Goal: Task Accomplishment & Management: Use online tool/utility

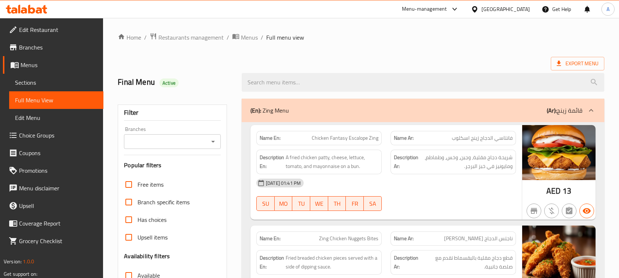
click at [498, 4] on div "[GEOGRAPHIC_DATA]" at bounding box center [500, 9] width 71 height 18
click at [498, 10] on div "[GEOGRAPHIC_DATA]" at bounding box center [505, 9] width 48 height 8
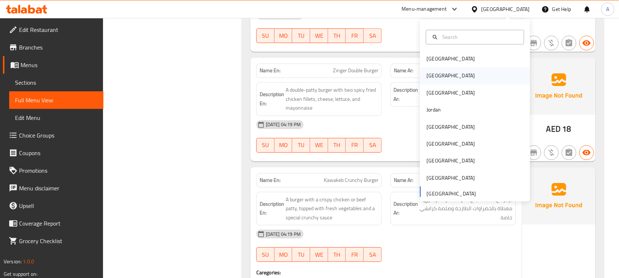
scroll to position [1452, 0]
click at [446, 77] on div "[GEOGRAPHIC_DATA]" at bounding box center [475, 75] width 110 height 17
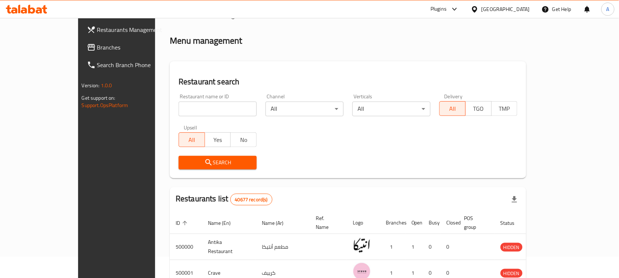
scroll to position [268, 0]
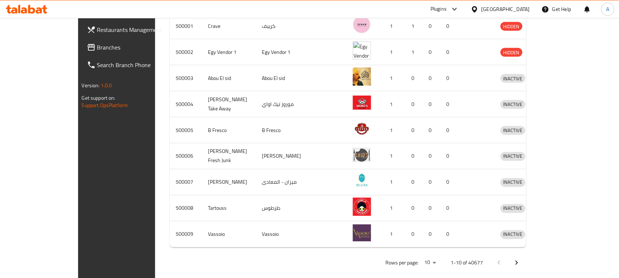
click at [97, 45] on span "Branches" at bounding box center [136, 47] width 78 height 9
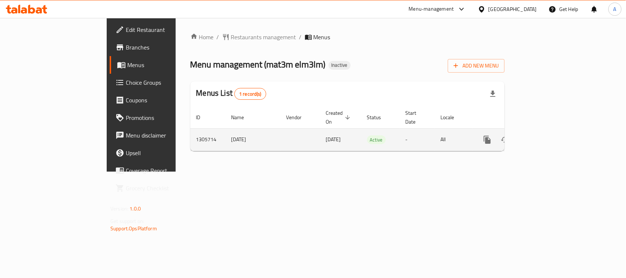
click at [549, 134] on div "enhanced table" at bounding box center [513, 140] width 70 height 18
click at [549, 133] on link "enhanced table" at bounding box center [540, 140] width 18 height 18
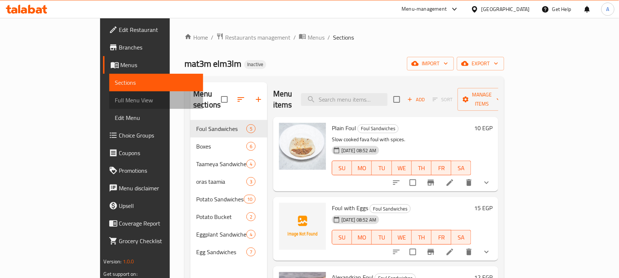
click at [109, 106] on link "Full Menu View" at bounding box center [156, 100] width 94 height 18
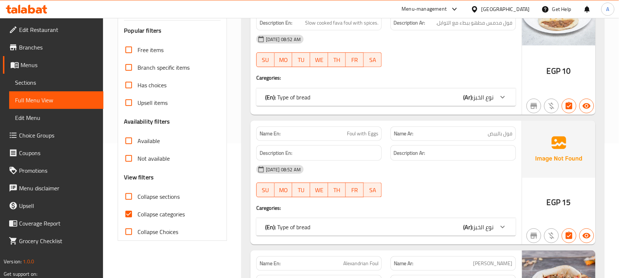
scroll to position [137, 0]
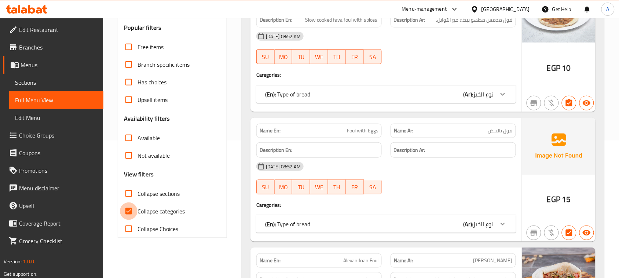
click at [131, 213] on input "Collapse categories" at bounding box center [129, 211] width 18 height 18
checkbox input "false"
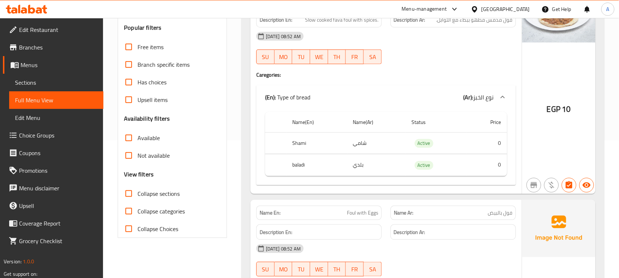
scroll to position [0, 0]
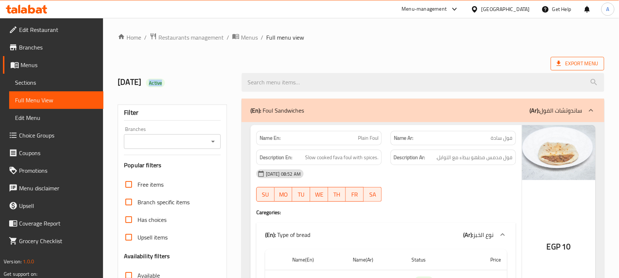
click at [587, 59] on span "Export Menu" at bounding box center [577, 63] width 42 height 9
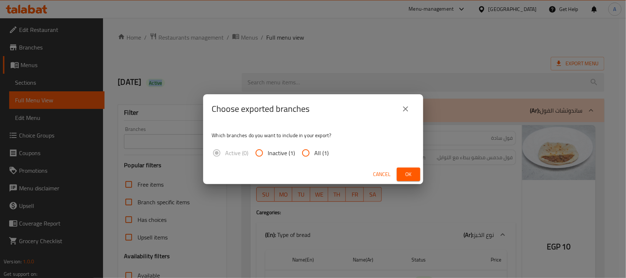
click at [307, 153] on input "All (1)" at bounding box center [306, 153] width 18 height 18
radio input "true"
click at [402, 170] on button "Ok" at bounding box center [407, 174] width 23 height 14
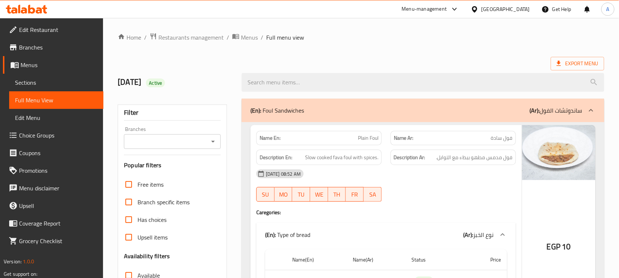
click at [138, 78] on h2 "14/8/2025 Active" at bounding box center [175, 82] width 115 height 11
drag, startPoint x: 138, startPoint y: 78, endPoint x: 191, endPoint y: 80, distance: 52.8
click at [190, 81] on h2 "14/8/2025 Active" at bounding box center [175, 82] width 115 height 11
click at [193, 75] on div "14/8/2025 Active" at bounding box center [175, 82] width 124 height 33
